Goal: Transaction & Acquisition: Purchase product/service

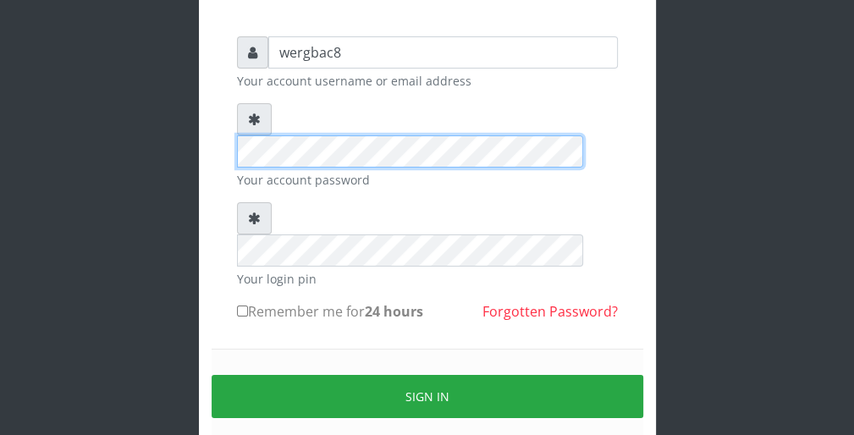
scroll to position [135, 0]
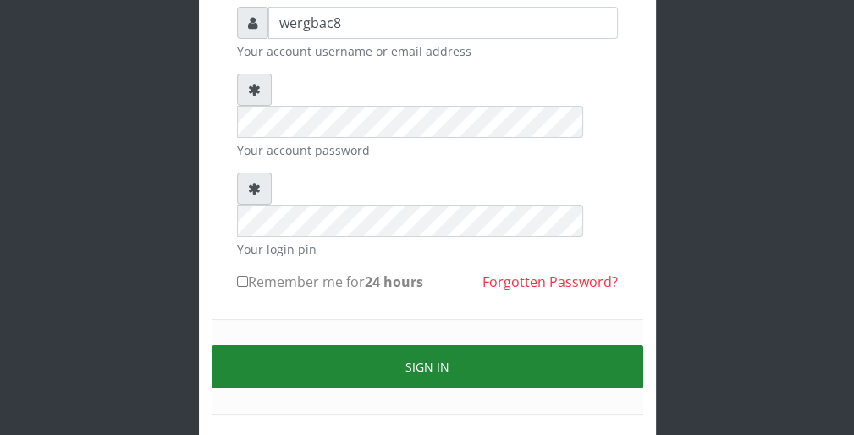
click at [582, 345] on button "Sign in" at bounding box center [428, 366] width 432 height 43
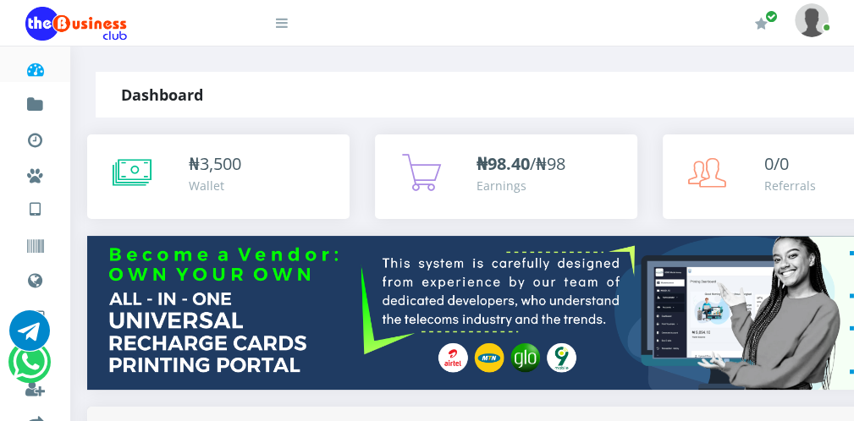
click at [279, 27] on icon at bounding box center [282, 23] width 12 height 14
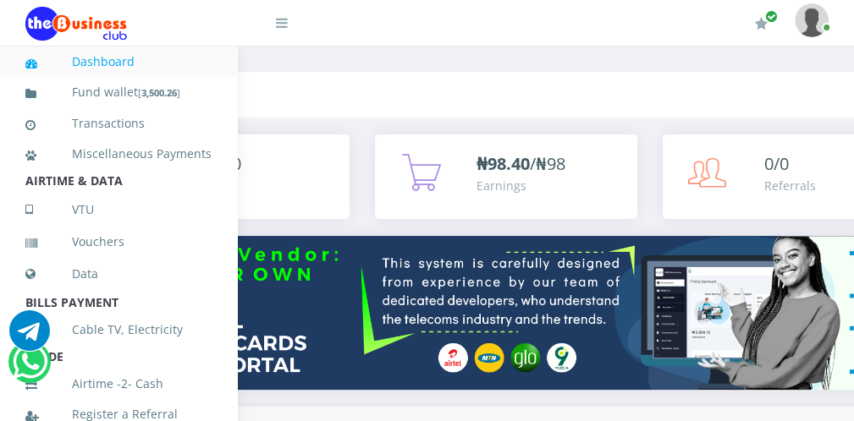
scroll to position [369, 0]
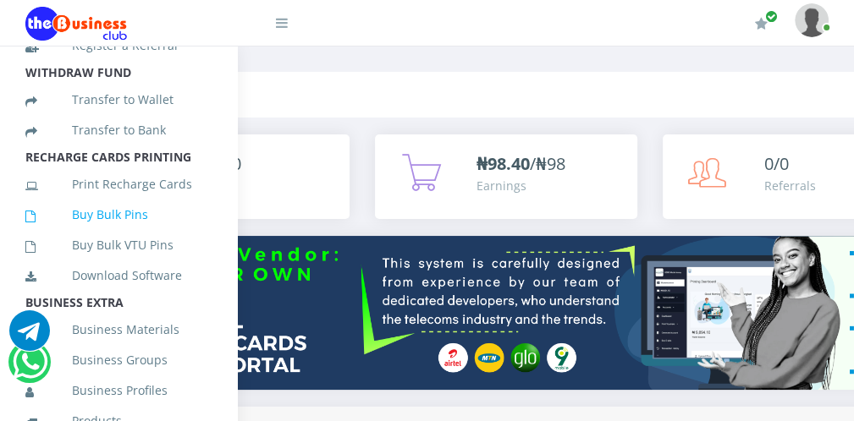
click at [138, 234] on link "Buy Bulk Pins" at bounding box center [118, 214] width 186 height 39
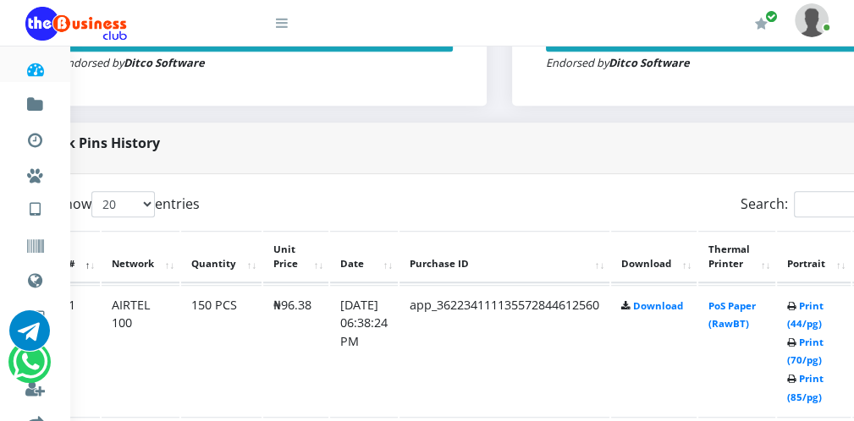
scroll to position [745, 68]
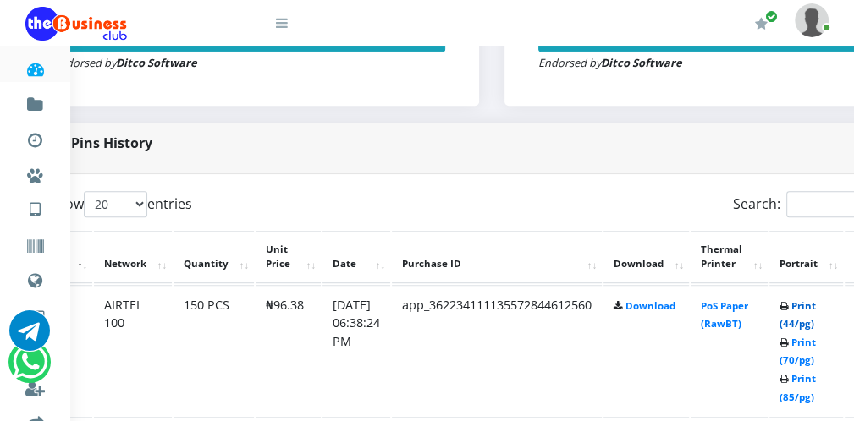
click at [813, 325] on link "Print (44/pg)" at bounding box center [797, 315] width 36 height 31
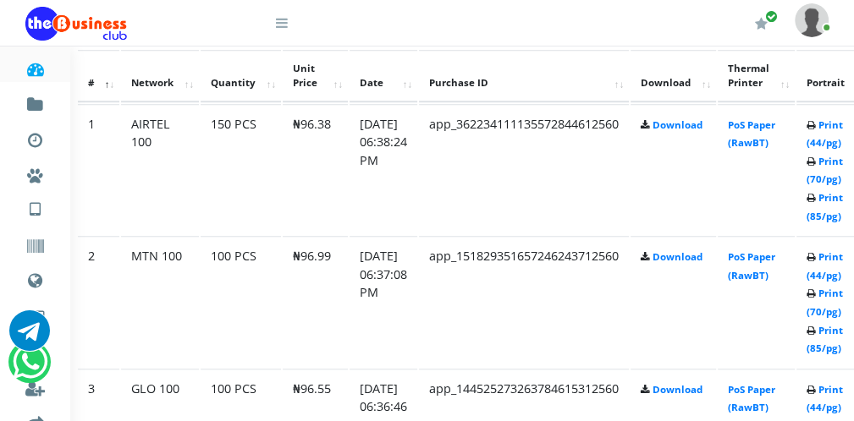
scroll to position [948, 41]
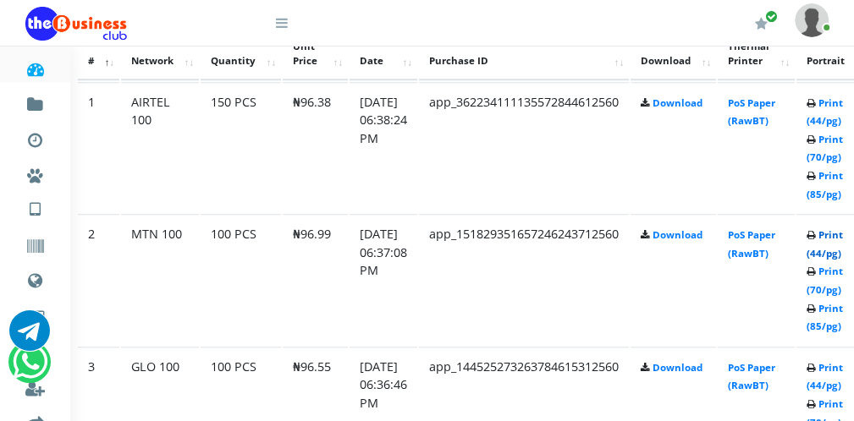
click at [836, 254] on link "Print (44/pg)" at bounding box center [824, 243] width 36 height 31
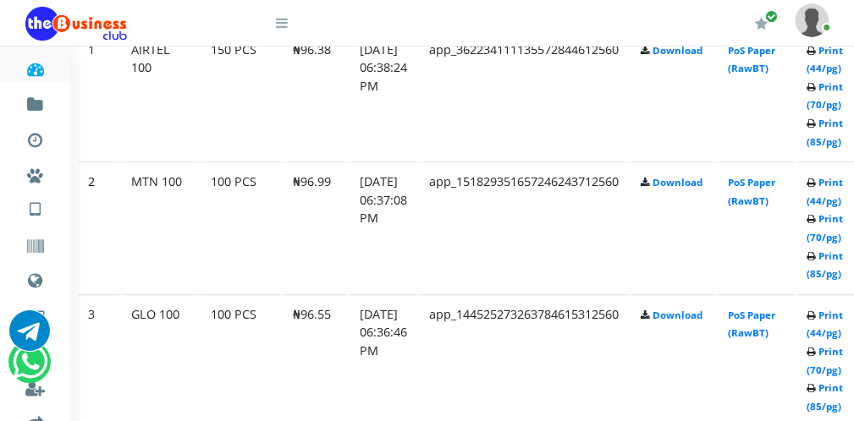
scroll to position [1015, 41]
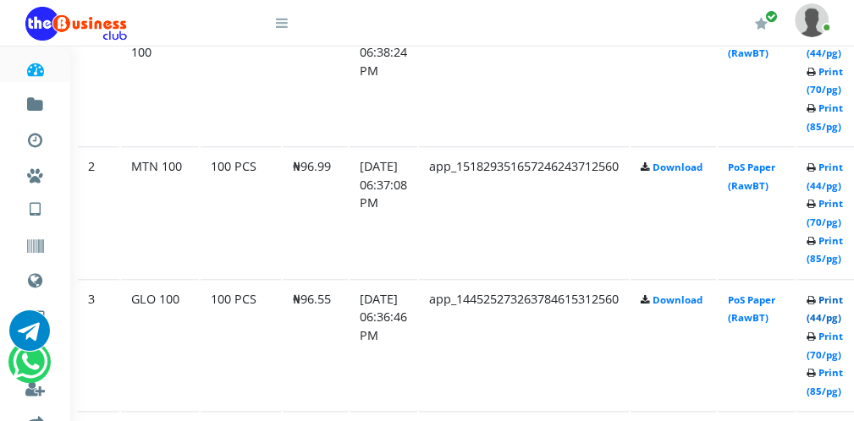
click at [839, 316] on link "Print (44/pg)" at bounding box center [824, 309] width 36 height 31
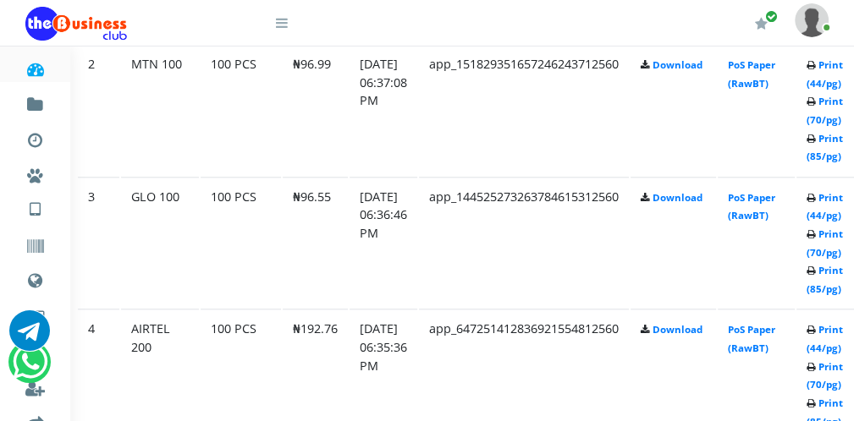
scroll to position [1151, 41]
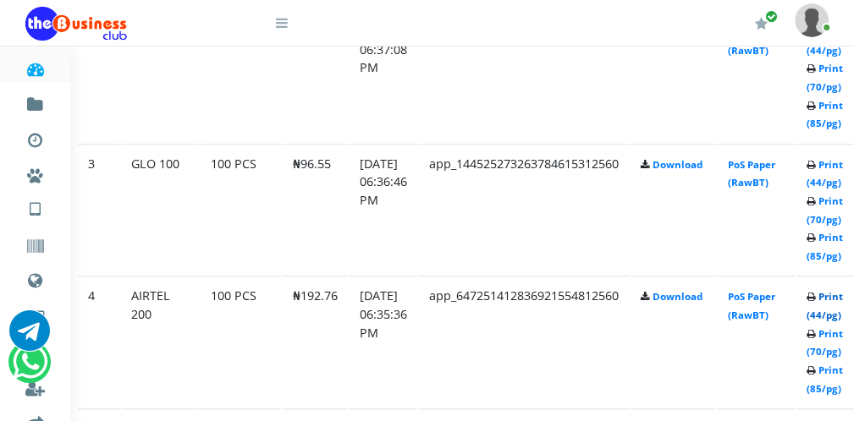
click at [833, 311] on link "Print (44/pg)" at bounding box center [824, 305] width 36 height 31
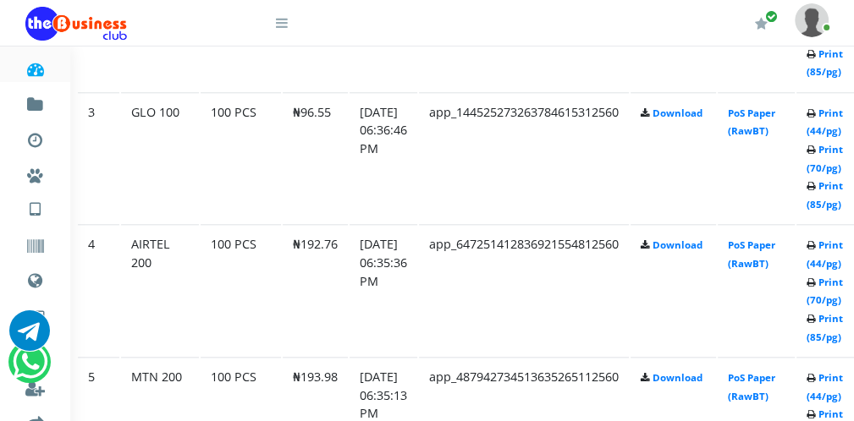
scroll to position [1218, 41]
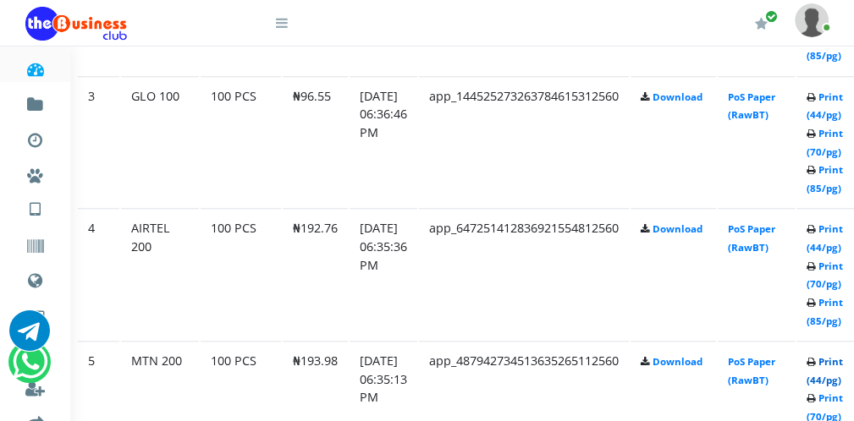
click at [833, 377] on link "Print (44/pg)" at bounding box center [824, 370] width 36 height 31
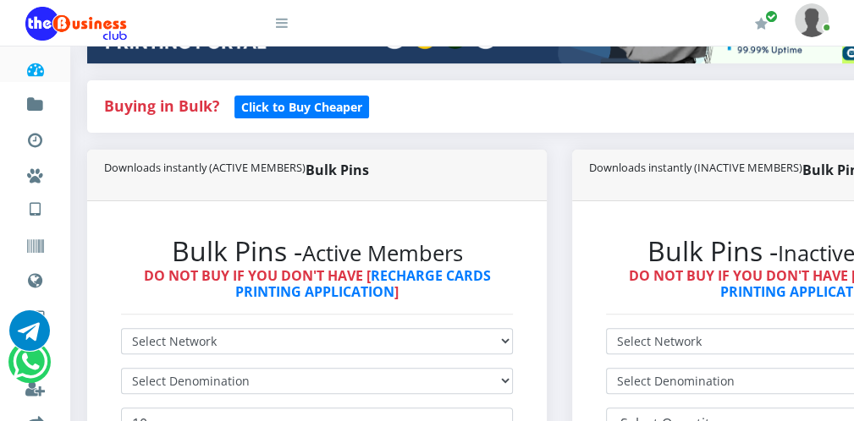
scroll to position [305, 0]
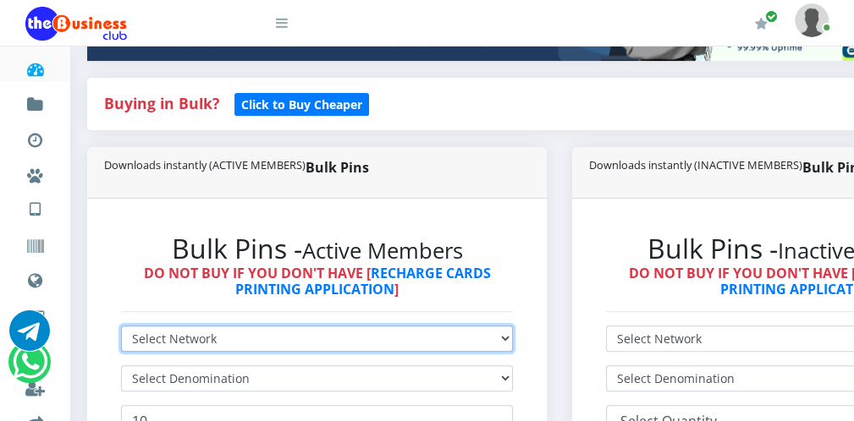
click at [263, 346] on select "Select Network MTN Globacom 9Mobile Airtel" at bounding box center [317, 339] width 392 height 26
select select "Glo"
click at [121, 327] on select "Select Network MTN Globacom 9Mobile Airtel" at bounding box center [317, 339] width 392 height 26
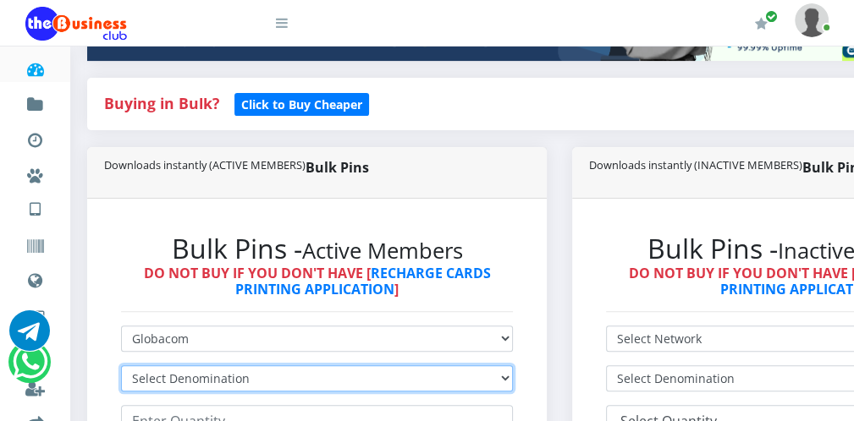
click at [217, 387] on select "Select Denomination Glo NGN100 - ₦96.55 Glo NGN200 - ₦193.10 Glo NGN500 - ₦482.…" at bounding box center [317, 379] width 392 height 26
select select "193.1-200"
click at [121, 367] on select "Select Denomination Glo NGN100 - ₦96.55 Glo NGN200 - ₦193.10 Glo NGN500 - ₦482.…" at bounding box center [317, 379] width 392 height 26
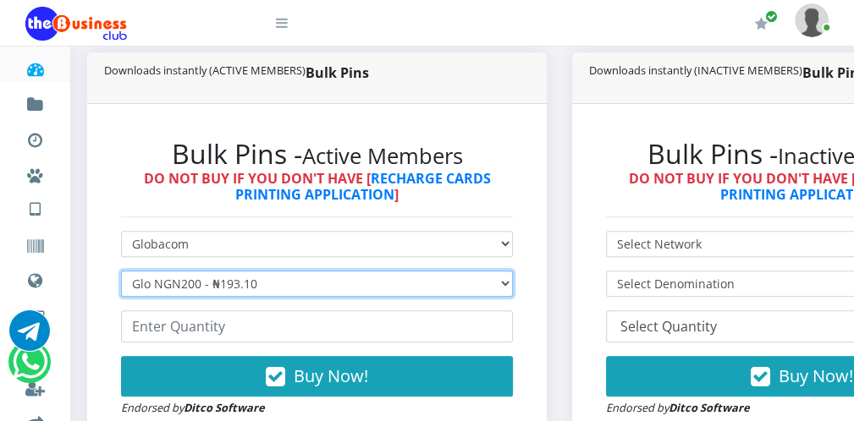
scroll to position [406, 0]
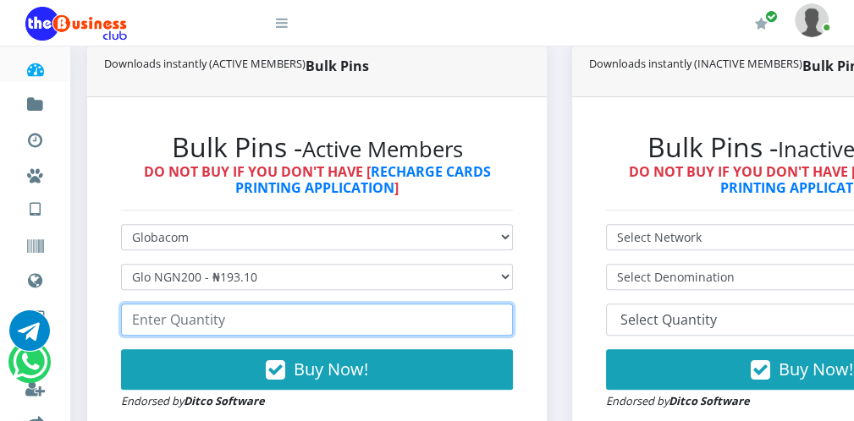
click at [250, 316] on input "number" at bounding box center [317, 320] width 392 height 32
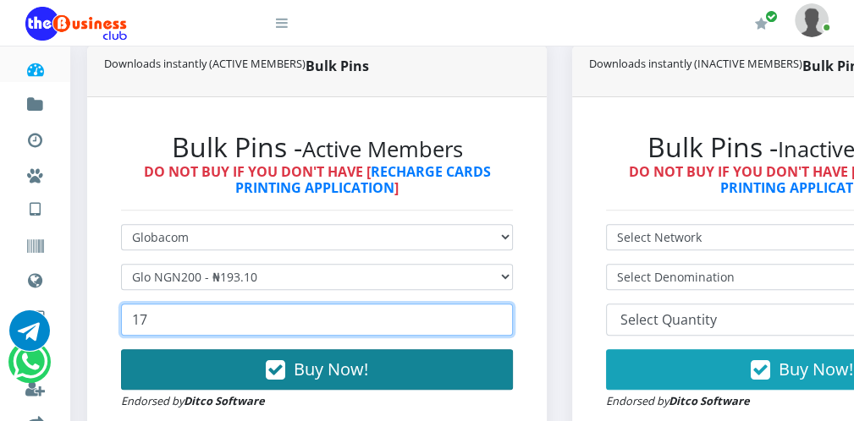
type input "17"
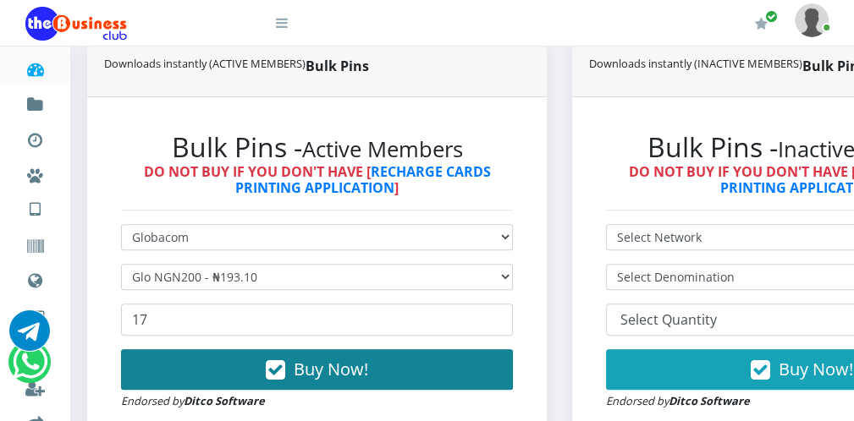
click at [296, 360] on button "Buy Now!" at bounding box center [317, 369] width 392 height 41
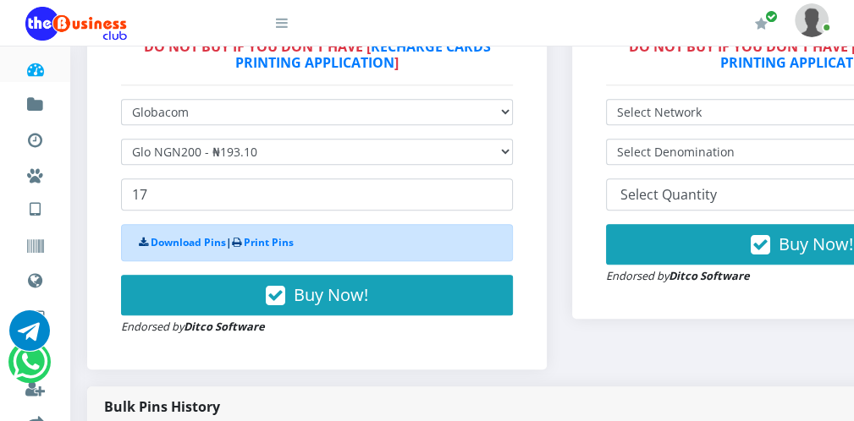
scroll to position [542, 0]
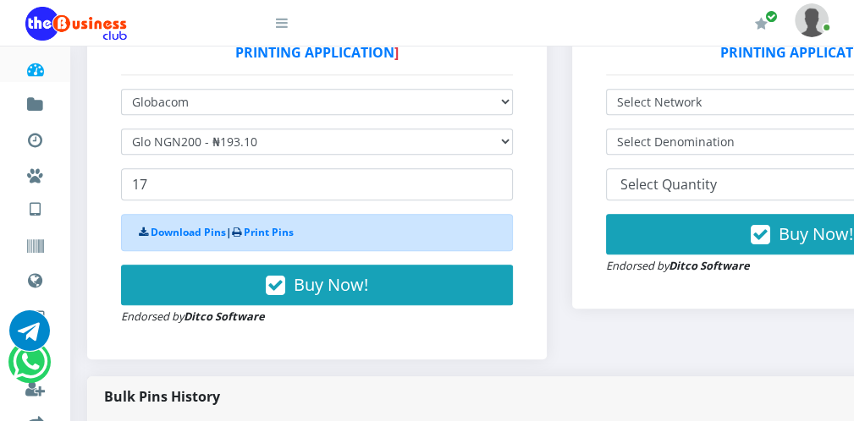
click at [284, 25] on icon at bounding box center [282, 23] width 12 height 14
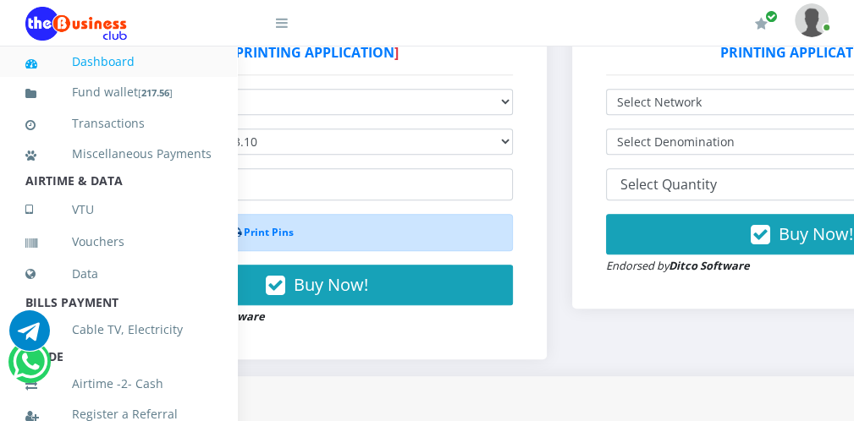
scroll to position [369, 0]
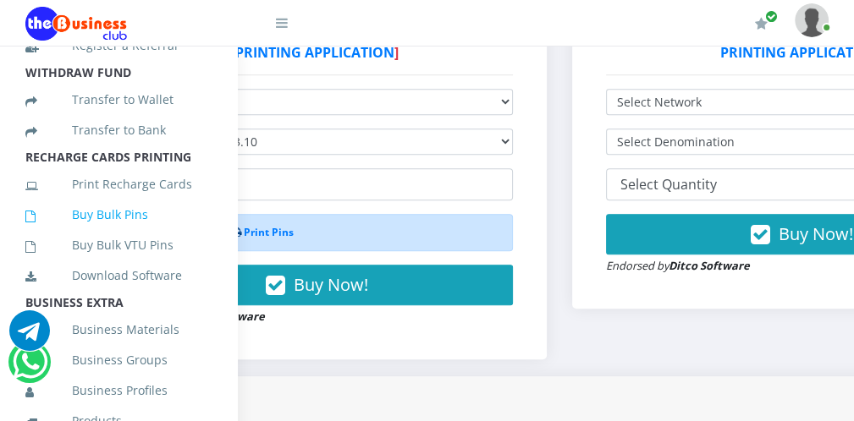
click at [146, 234] on link "Buy Bulk Pins" at bounding box center [118, 214] width 186 height 39
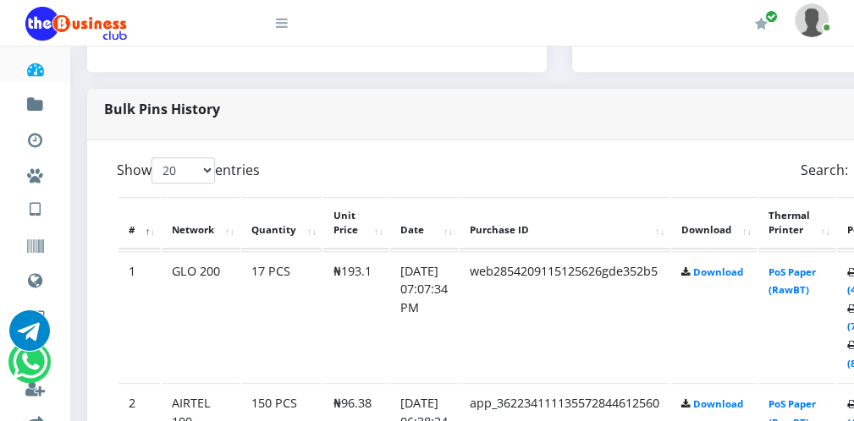
scroll to position [778, 34]
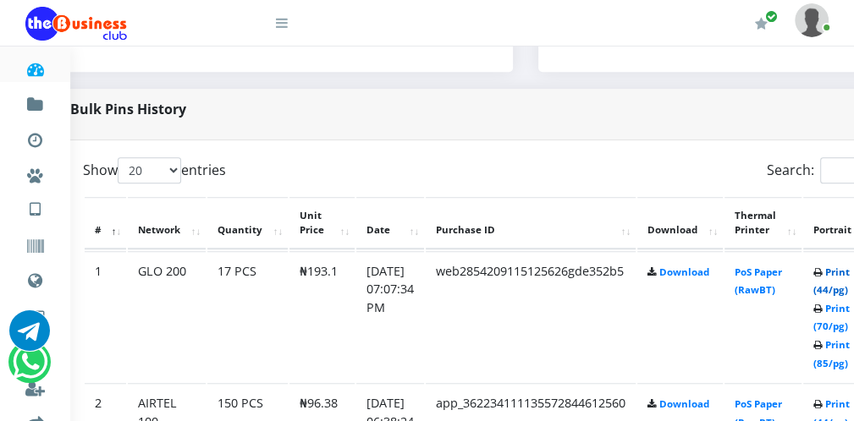
click at [842, 292] on link "Print (44/pg)" at bounding box center [831, 281] width 36 height 31
